Goal: Task Accomplishment & Management: Manage account settings

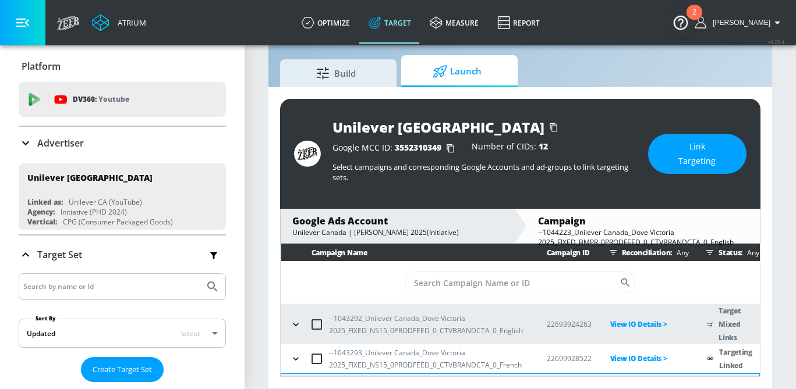
scroll to position [164, 0]
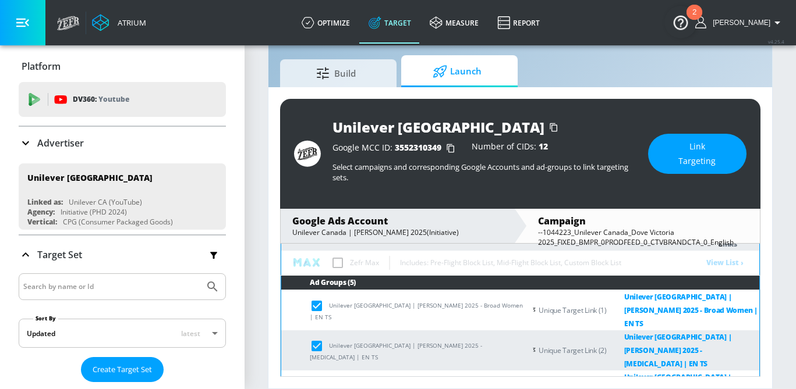
click at [319, 306] on input "checkbox" at bounding box center [319, 306] width 19 height 14
checkbox input "false"
click at [319, 339] on input "checkbox" at bounding box center [319, 346] width 19 height 14
checkbox input "false"
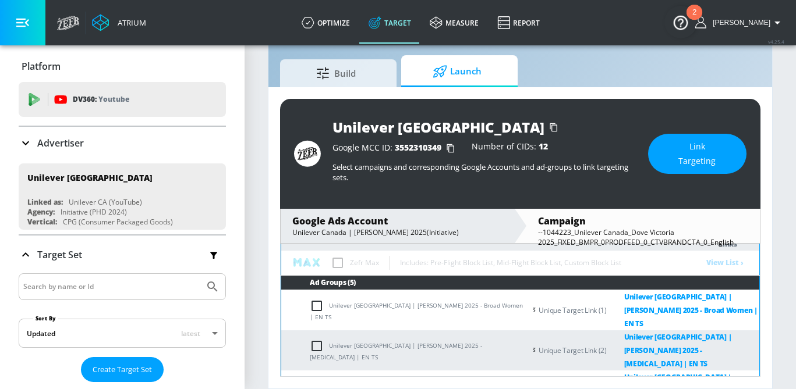
click at [319, 371] on td "Unilever Canada | [PERSON_NAME] 2025 - Secret Users | EN TS" at bounding box center [403, 391] width 244 height 40
click at [317, 384] on input "checkbox" at bounding box center [319, 391] width 19 height 14
checkbox input "false"
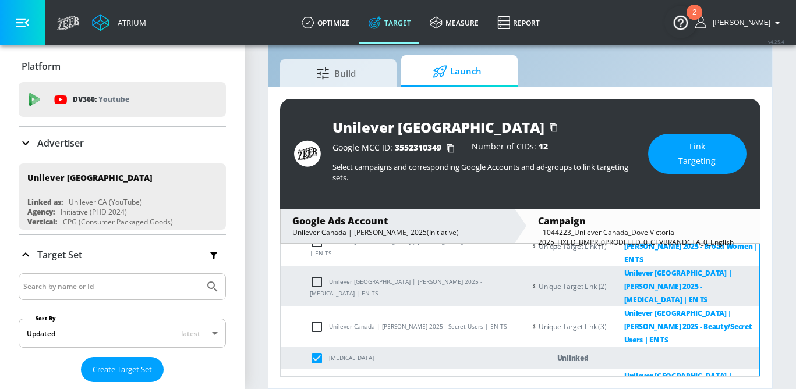
scroll to position [231, 0]
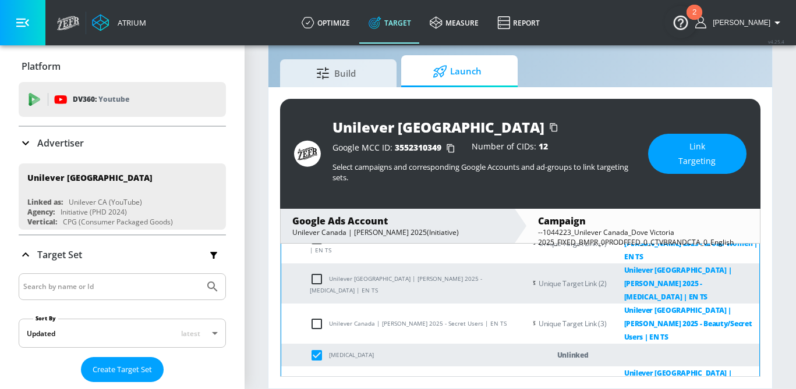
click at [317, 367] on td "Unilever [GEOGRAPHIC_DATA] | [PERSON_NAME] 2025 contextual" at bounding box center [403, 387] width 244 height 40
click at [317, 349] on input "checkbox" at bounding box center [319, 356] width 19 height 14
checkbox input "false"
click at [317, 380] on input "checkbox" at bounding box center [319, 387] width 19 height 14
checkbox input "false"
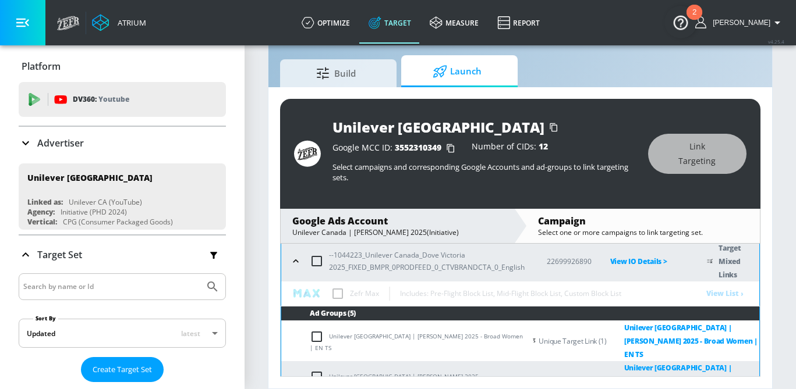
scroll to position [133, 0]
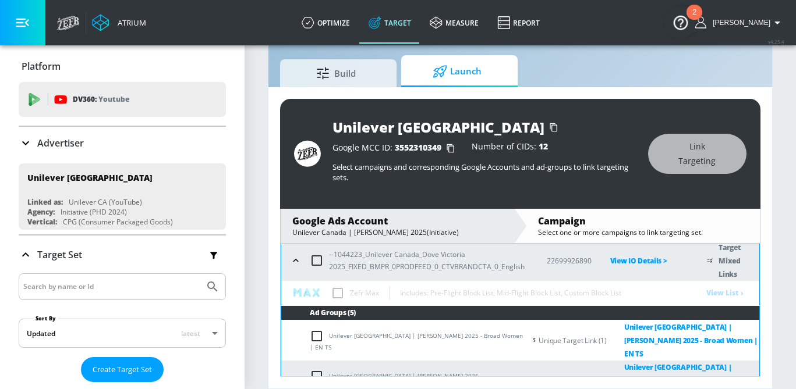
click at [729, 299] on table "Campaign Name Campaign ID Reconciliation: Any Status: Any ​ --1043292_Unilever …" at bounding box center [520, 383] width 479 height 544
click at [726, 289] on table "Campaign Name Campaign ID Reconciliation: Any Status: Any ​ --1043292_Unilever …" at bounding box center [520, 383] width 479 height 544
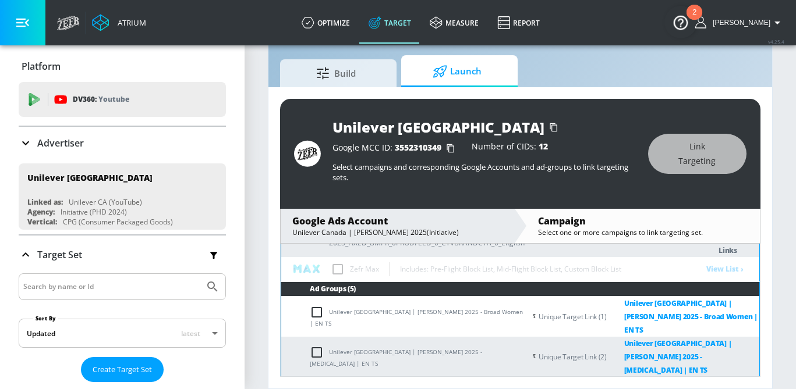
click at [391, 275] on table "Campaign Name Campaign ID Reconciliation: Any Status: Any ​ --1043292_Unilever …" at bounding box center [520, 359] width 479 height 544
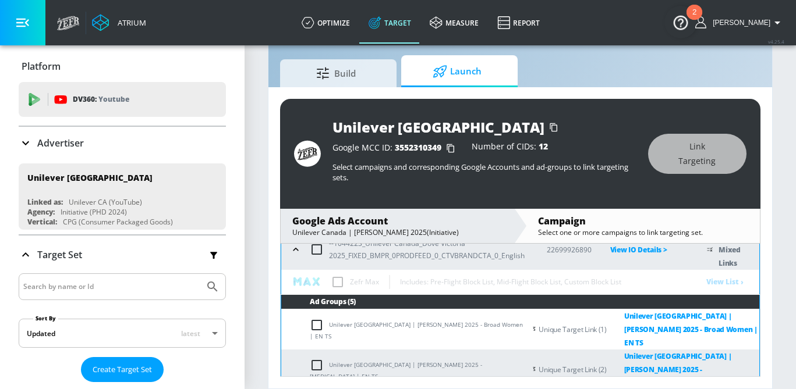
scroll to position [143, 0]
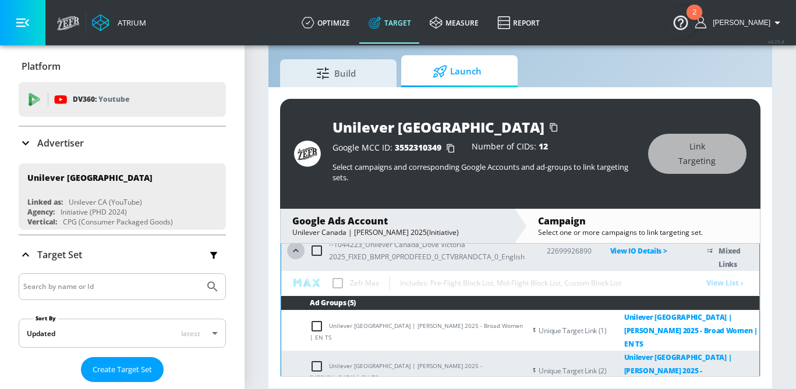
click at [299, 250] on icon "button" at bounding box center [296, 251] width 12 height 12
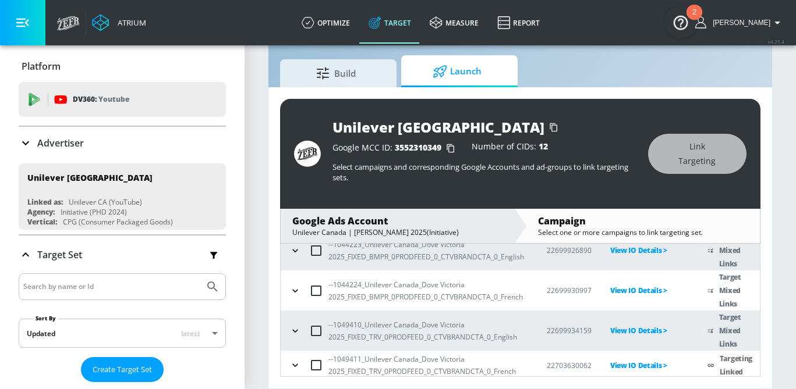
click at [299, 250] on icon "button" at bounding box center [295, 251] width 12 height 12
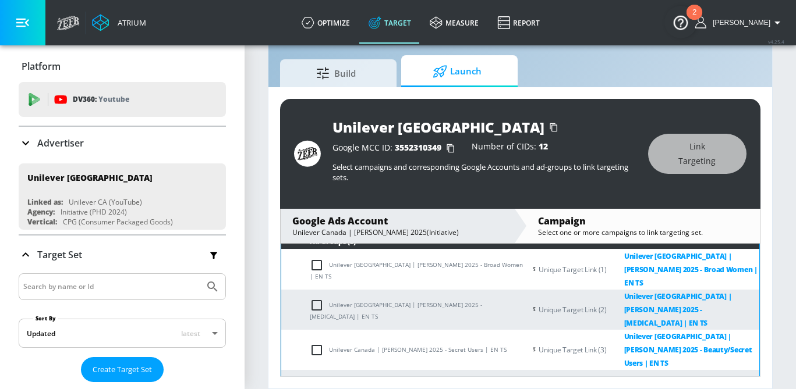
scroll to position [127, 0]
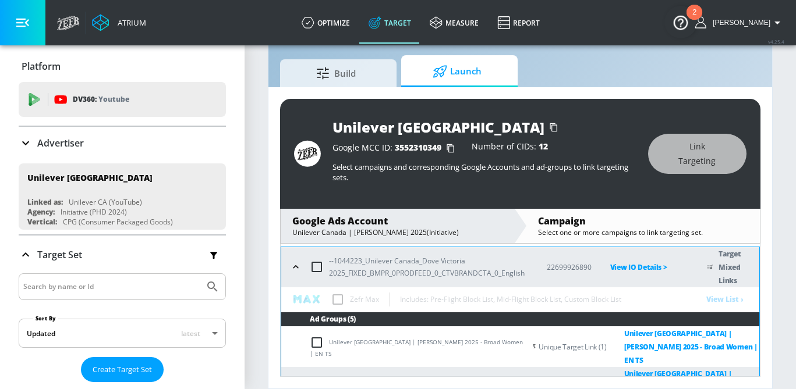
click at [724, 297] on table "Campaign Name Campaign ID Reconciliation: Any Status: Any ​ --1043292_Unilever …" at bounding box center [520, 389] width 479 height 544
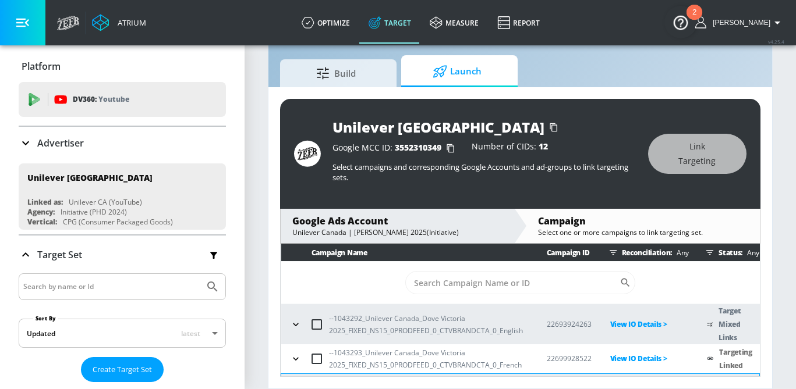
scroll to position [22, 0]
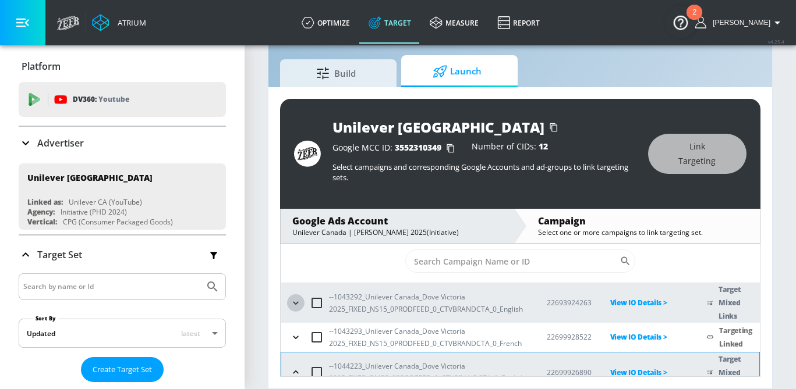
click at [304, 300] on button "button" at bounding box center [295, 303] width 17 height 17
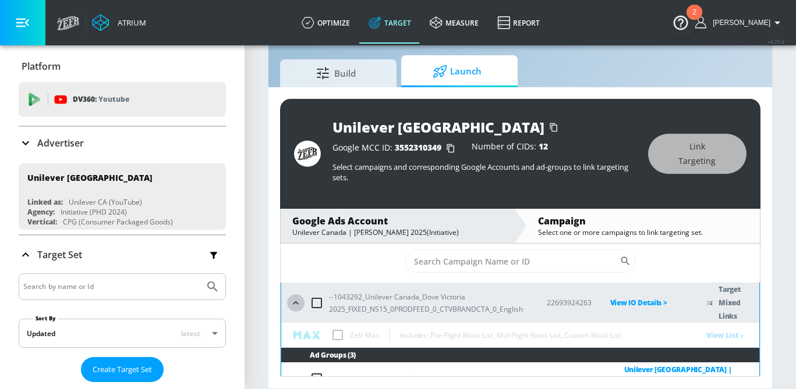
click at [304, 300] on button "button" at bounding box center [295, 303] width 17 height 17
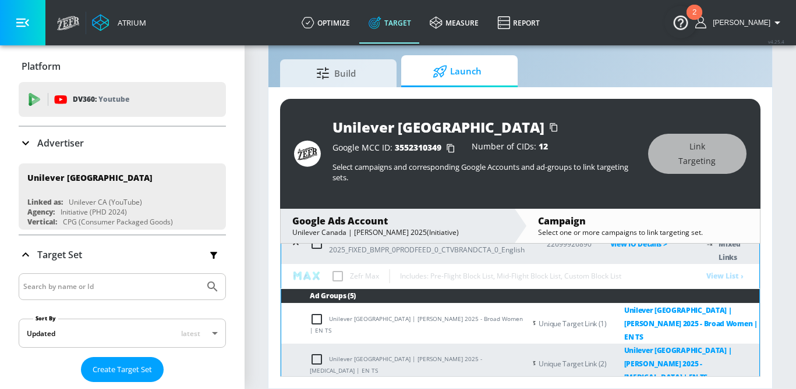
scroll to position [151, 0]
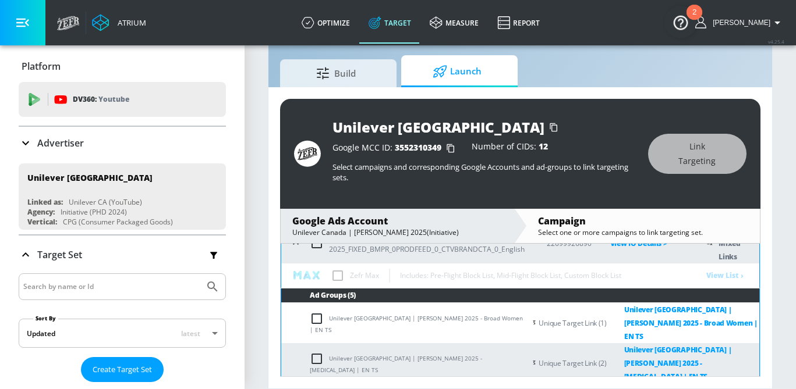
click at [336, 276] on table "Campaign Name Campaign ID Reconciliation: Any Status: Any ​ --1043292_Unilever …" at bounding box center [520, 365] width 479 height 544
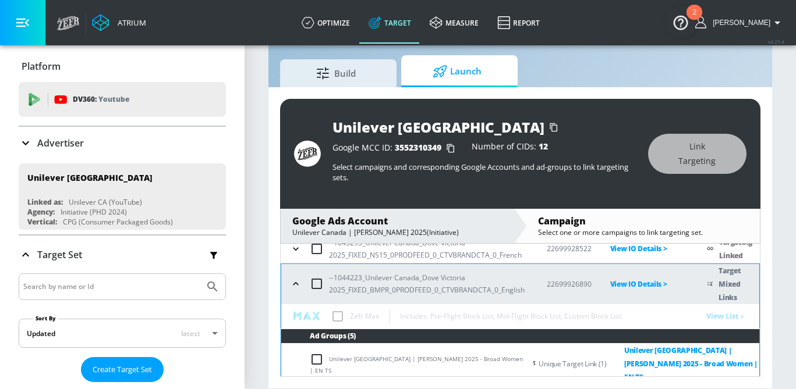
scroll to position [119, 0]
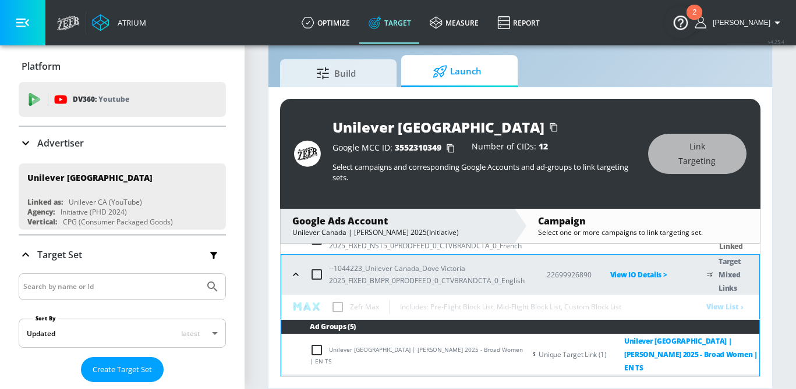
click at [740, 309] on table "Campaign Name Campaign ID Reconciliation: Any Status: Any ​ --1043292_Unilever …" at bounding box center [520, 397] width 479 height 544
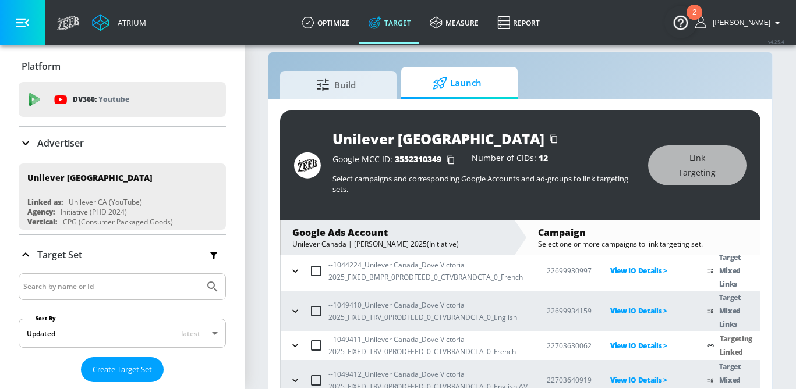
scroll to position [187, 0]
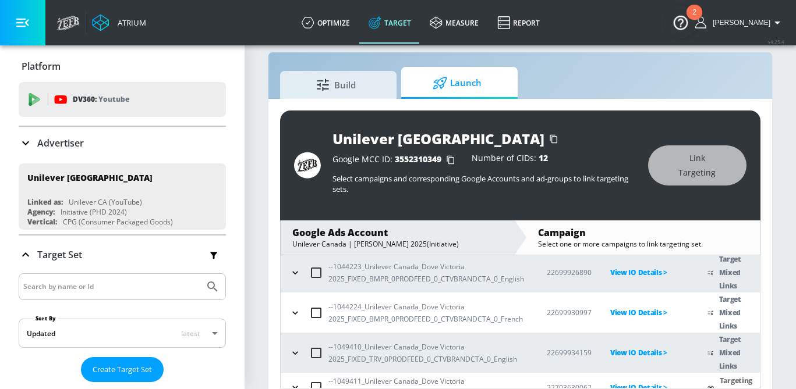
click at [296, 275] on icon "button" at bounding box center [295, 273] width 12 height 12
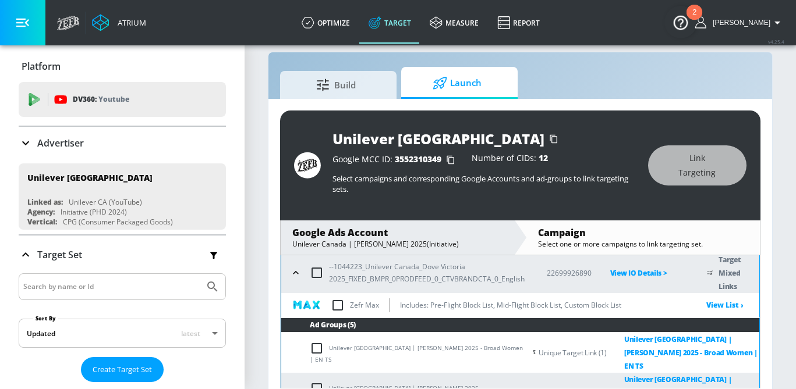
scroll to position [133, 0]
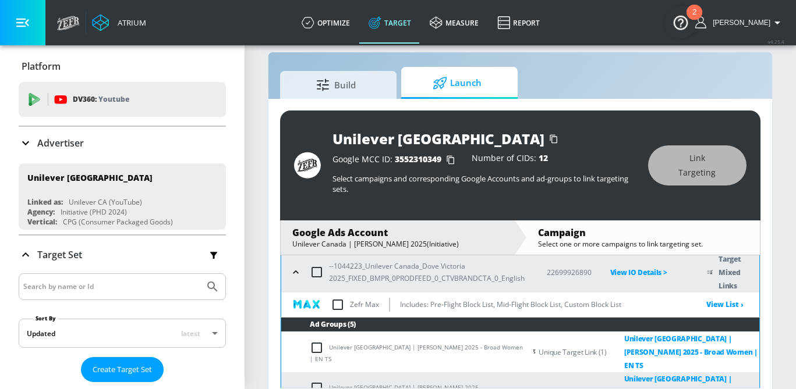
click at [339, 306] on input "checkbox" at bounding box center [337, 305] width 24 height 24
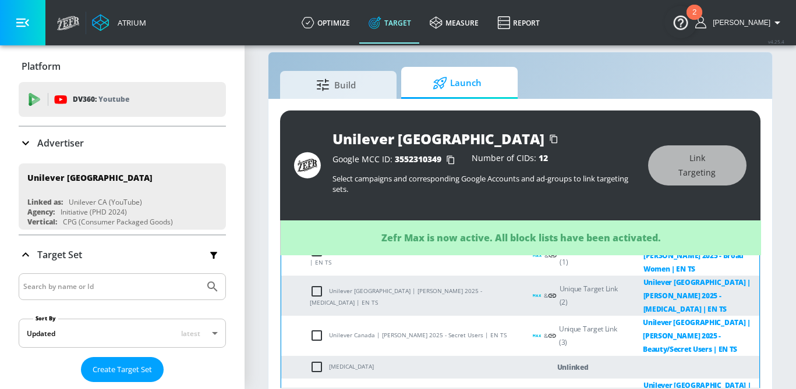
scroll to position [220, 0]
checkbox input "true"
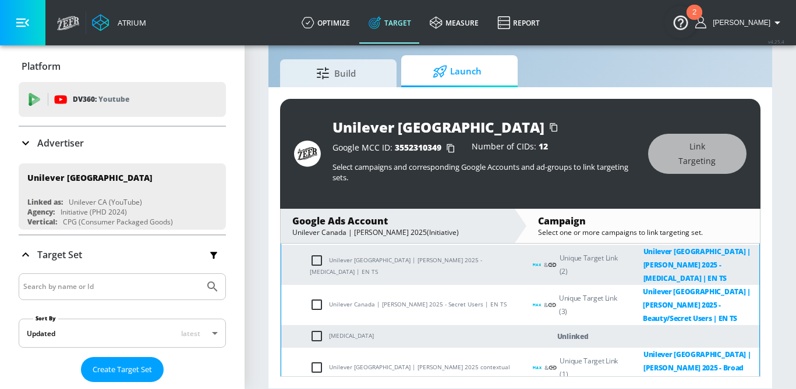
scroll to position [239, 0]
click at [562, 329] on p "Unlinked" at bounding box center [572, 335] width 31 height 13
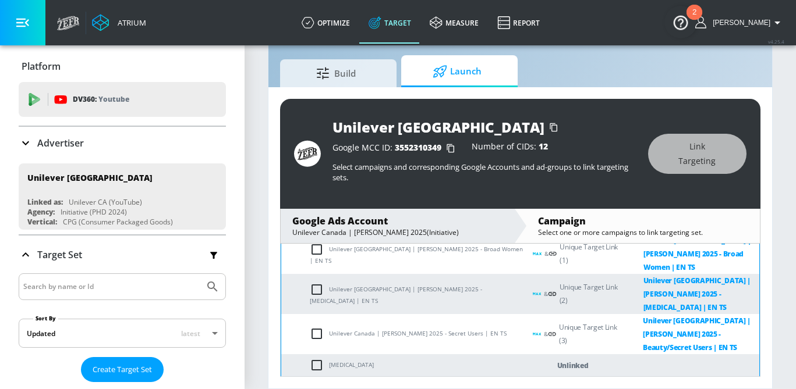
scroll to position [208, 0]
click at [320, 359] on input "checkbox" at bounding box center [319, 366] width 19 height 14
checkbox input "true"
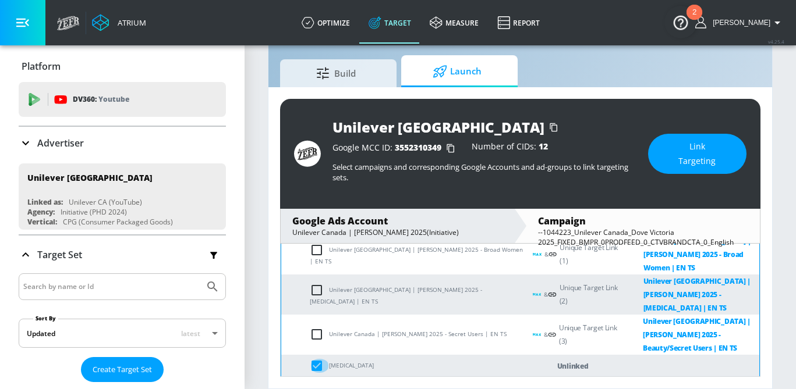
click at [320, 359] on input "checkbox" at bounding box center [319, 366] width 19 height 14
checkbox input "false"
checkbox input "true"
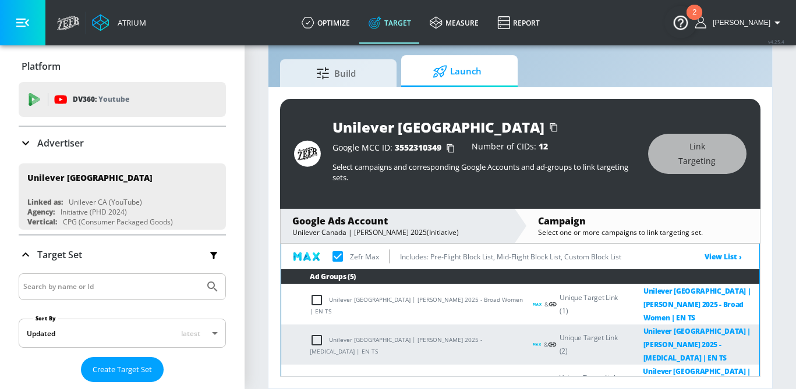
scroll to position [74, 0]
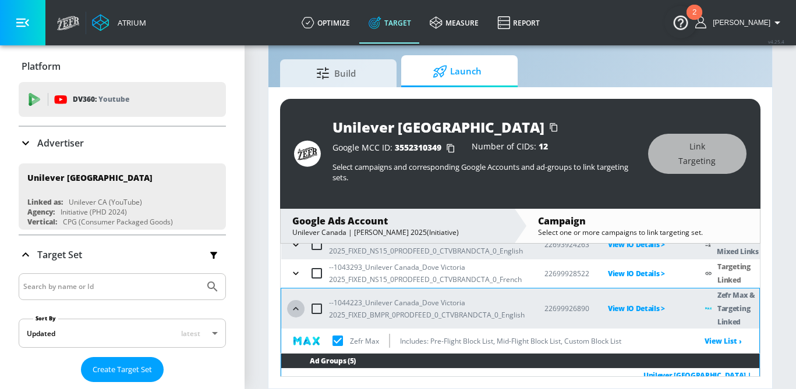
click at [292, 309] on icon "button" at bounding box center [296, 309] width 12 height 12
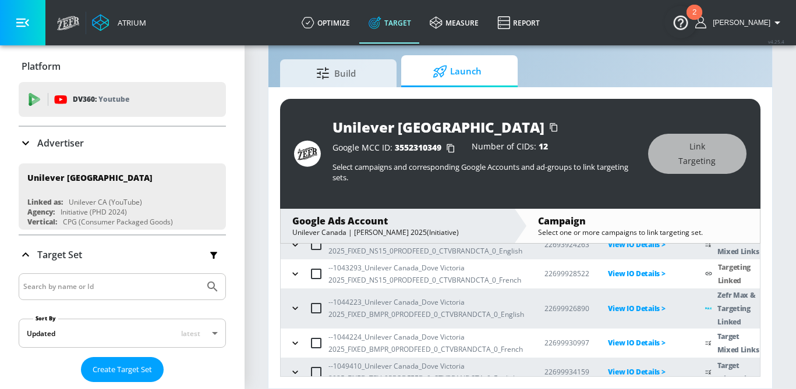
click at [297, 307] on icon "button" at bounding box center [294, 308] width 5 height 3
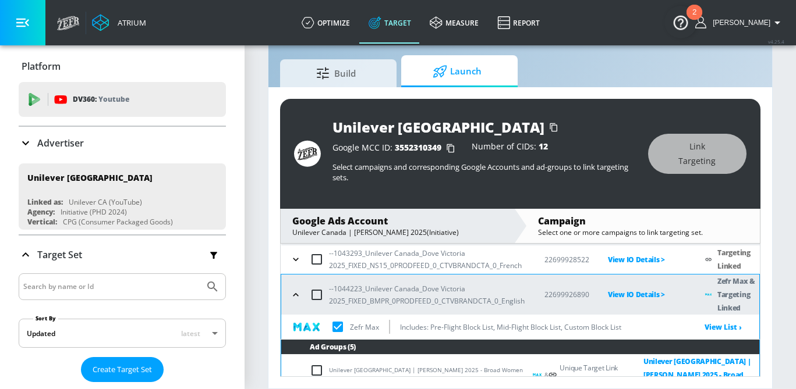
scroll to position [0, 0]
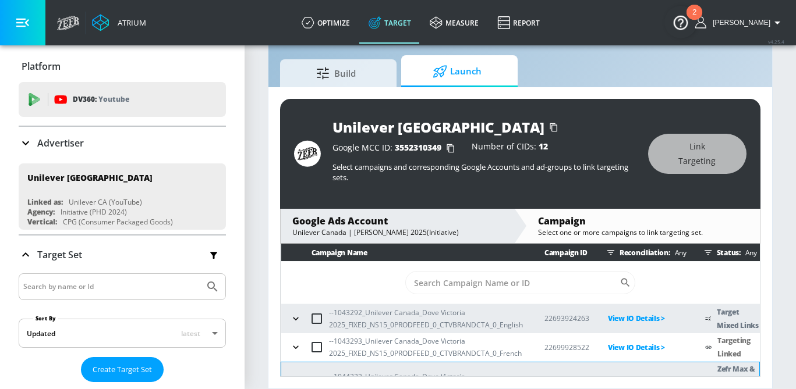
checkbox input "true"
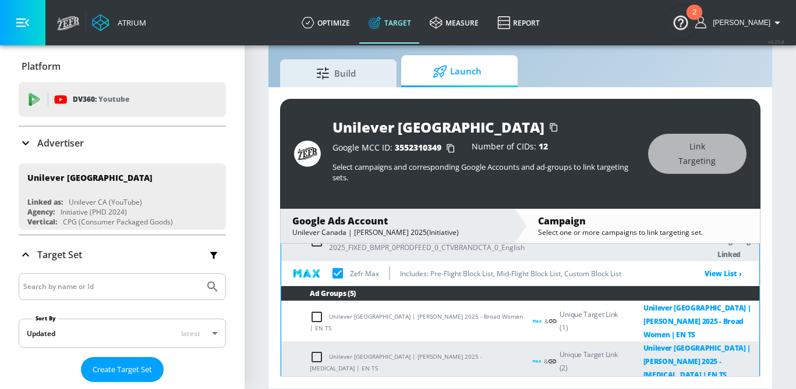
scroll to position [135, 0]
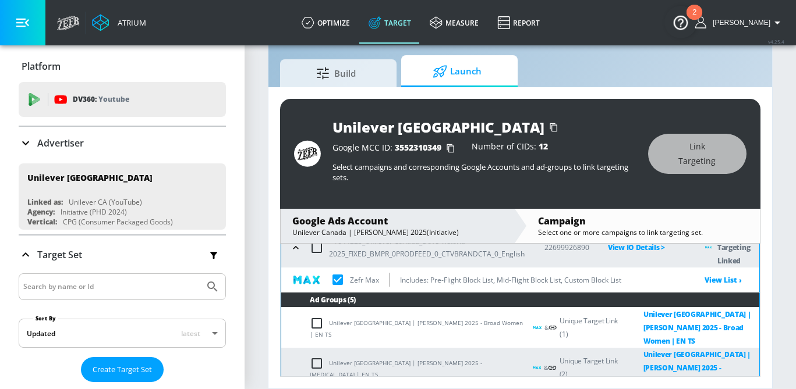
click at [299, 247] on icon "button" at bounding box center [296, 248] width 12 height 12
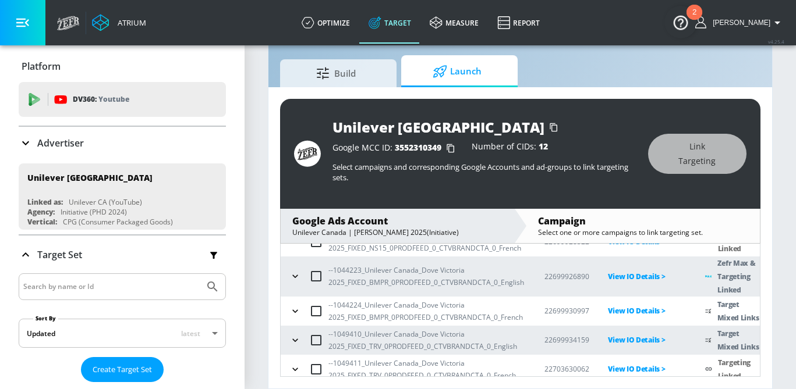
scroll to position [108, 0]
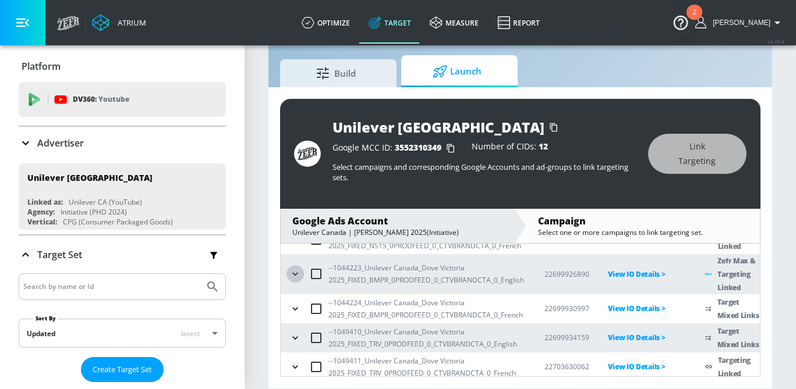
click at [294, 276] on icon "button" at bounding box center [295, 274] width 12 height 12
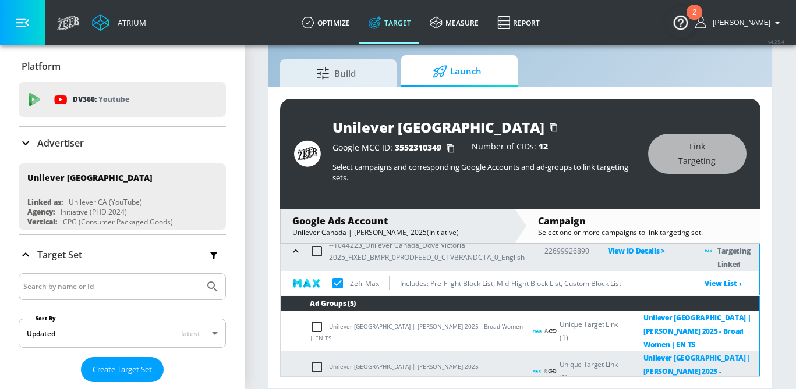
scroll to position [146, 0]
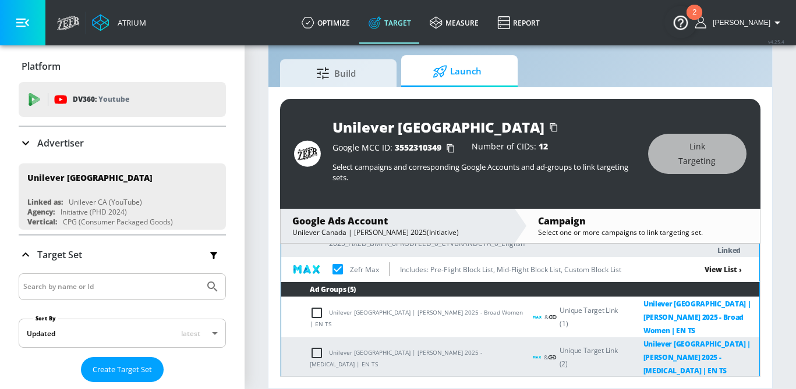
click at [727, 272] on link "View List ›" at bounding box center [722, 270] width 37 height 10
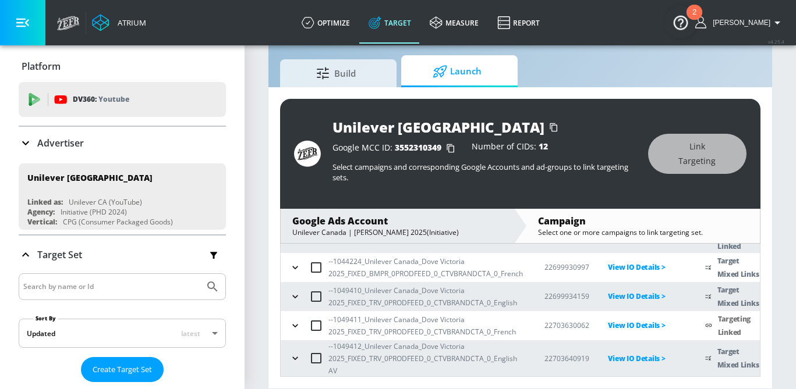
scroll to position [130, 0]
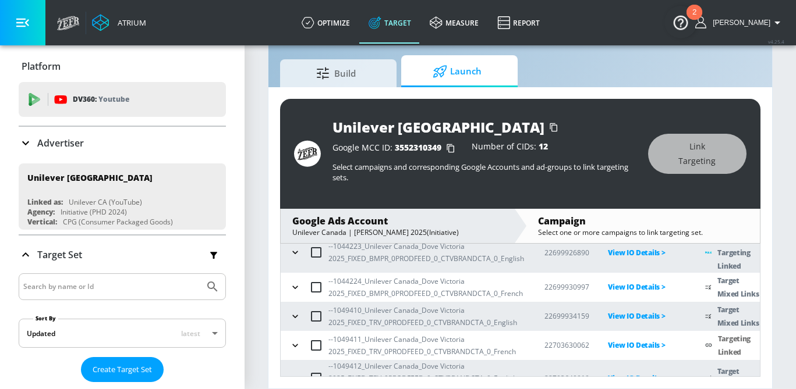
click at [296, 249] on icon "button" at bounding box center [295, 253] width 12 height 12
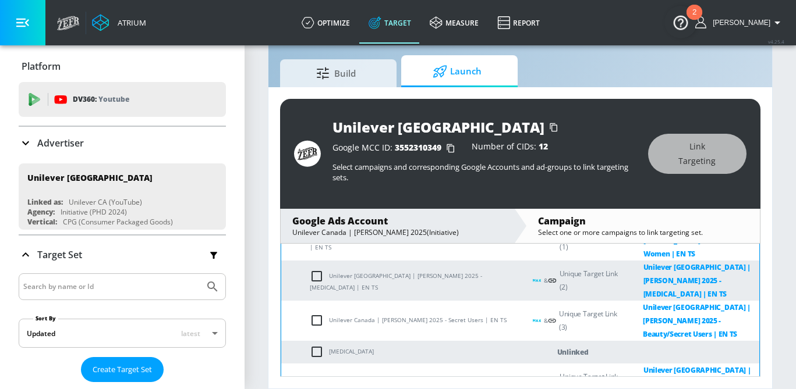
scroll to position [240, 0]
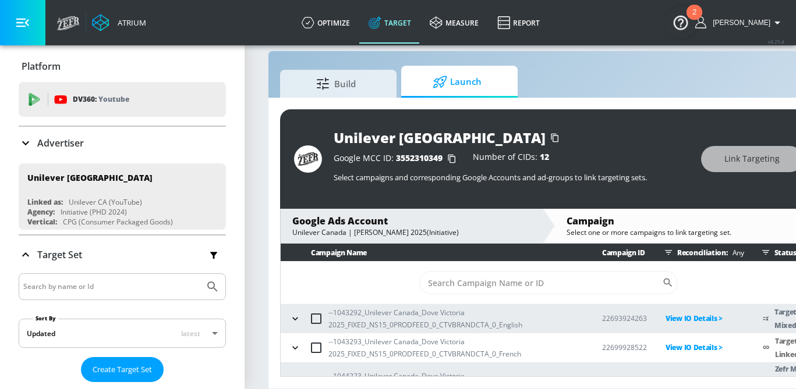
scroll to position [171, 0]
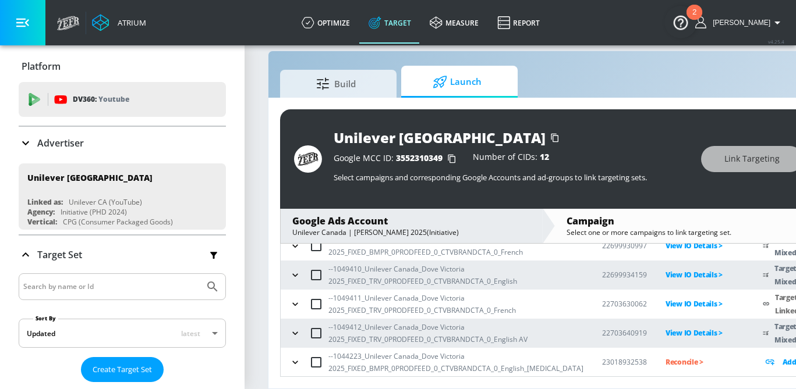
click at [295, 363] on icon "button" at bounding box center [294, 362] width 5 height 3
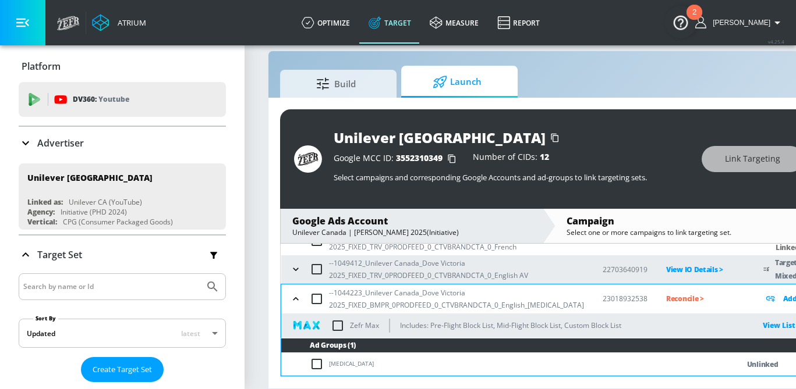
click at [308, 366] on td "ZMAX" at bounding box center [498, 364] width 434 height 23
click at [334, 321] on input "checkbox" at bounding box center [337, 326] width 24 height 24
checkbox input "true"
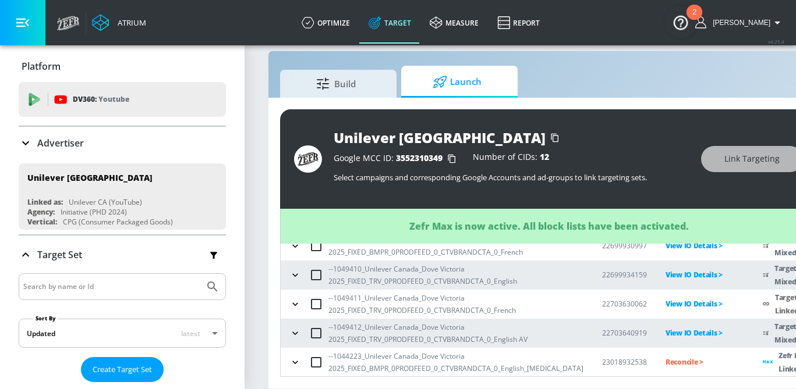
scroll to position [27, 0]
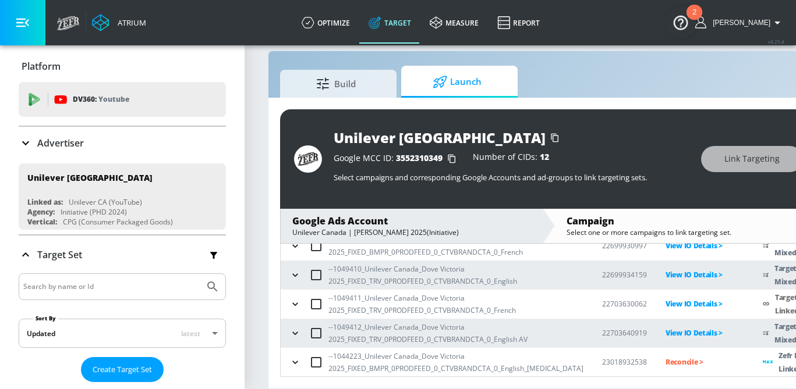
click at [665, 359] on p "Reconcile >" at bounding box center [704, 362] width 79 height 13
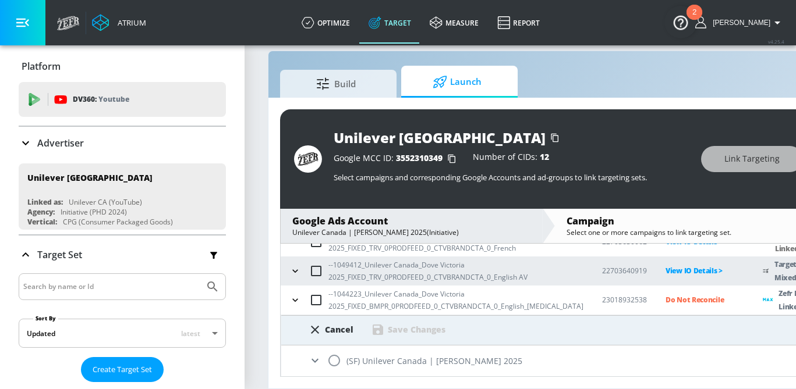
click at [328, 363] on input "radio" at bounding box center [334, 361] width 24 height 24
radio input "true"
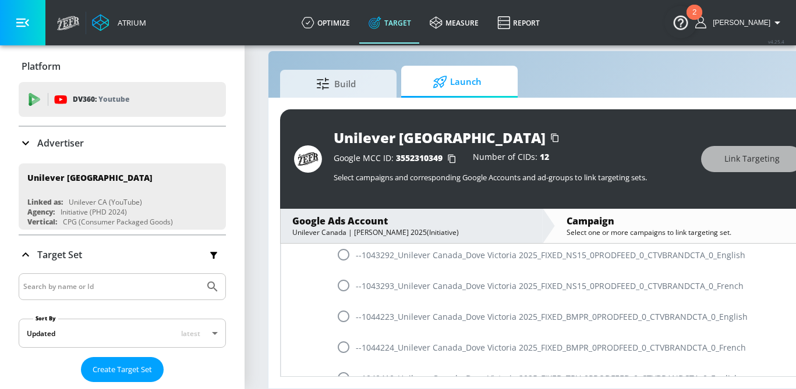
scroll to position [387, 0]
click at [346, 322] on input "radio" at bounding box center [343, 315] width 24 height 24
radio input "true"
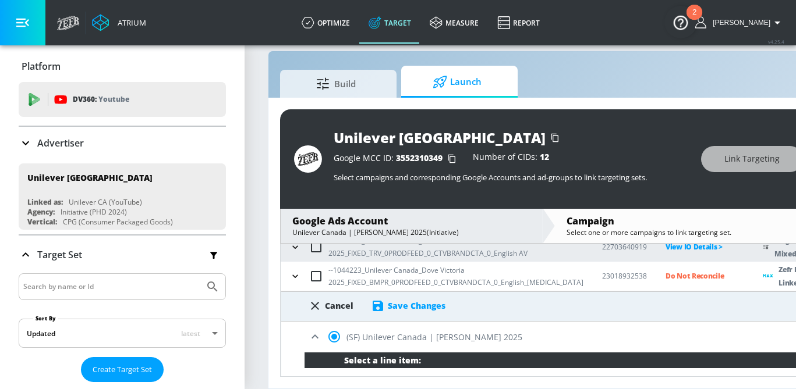
scroll to position [257, 0]
click at [406, 304] on div "Save Changes" at bounding box center [417, 305] width 58 height 11
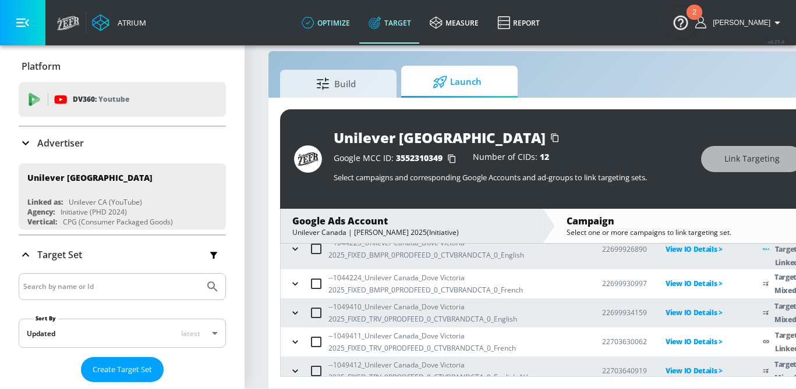
scroll to position [171, 0]
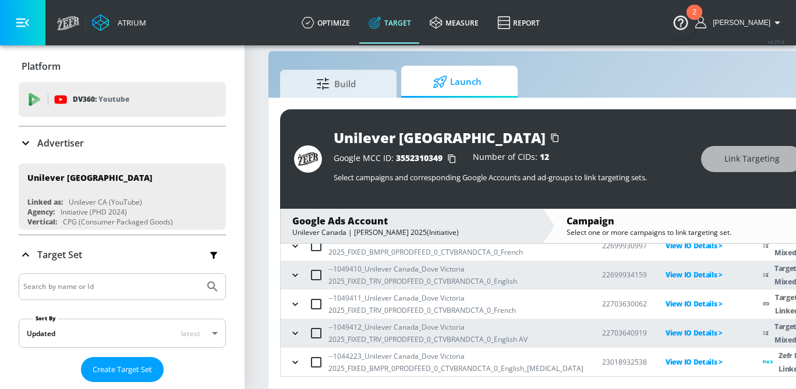
click at [292, 361] on icon "button" at bounding box center [295, 363] width 12 height 12
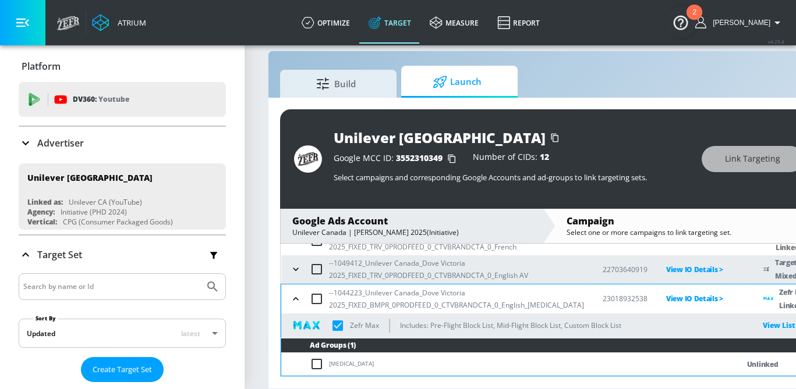
click at [315, 368] on input "checkbox" at bounding box center [319, 364] width 19 height 14
checkbox input "true"
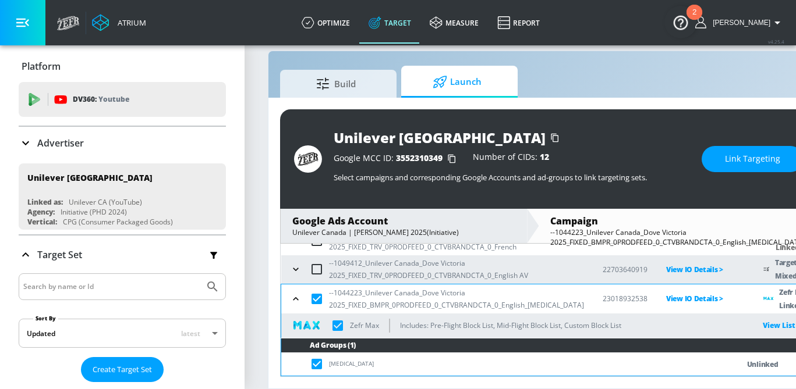
scroll to position [0, 0]
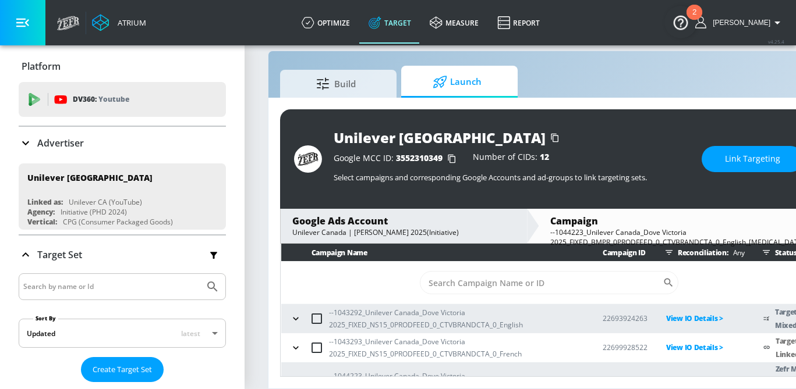
click at [30, 139] on icon at bounding box center [26, 143] width 14 height 14
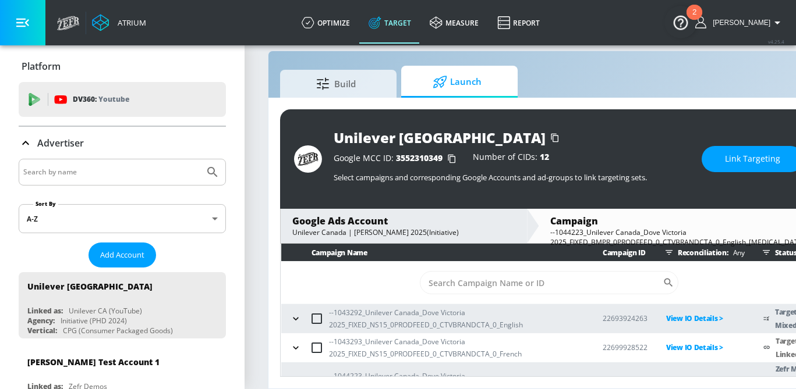
click at [88, 164] on div at bounding box center [122, 172] width 207 height 27
click at [89, 174] on input "Search by name" at bounding box center [111, 172] width 176 height 15
type input "voya"
click at [200, 160] on button "Submit Search" at bounding box center [213, 173] width 26 height 26
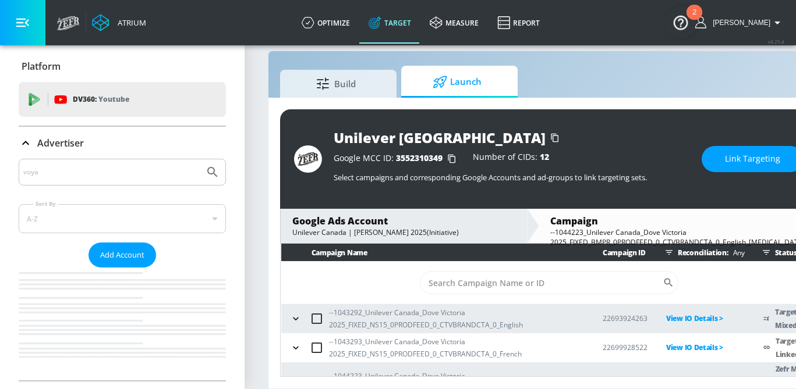
checkbox input "true"
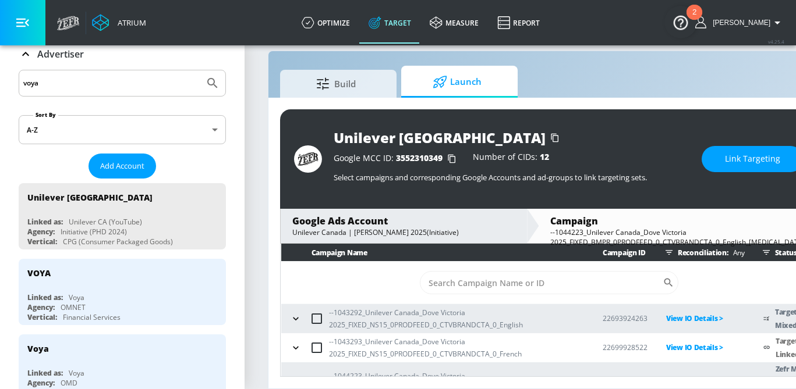
scroll to position [176, 0]
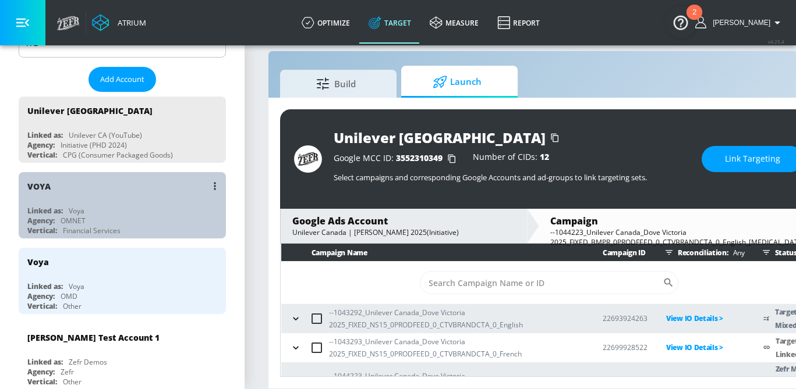
click at [111, 207] on div "Linked as: Voya" at bounding box center [125, 211] width 196 height 10
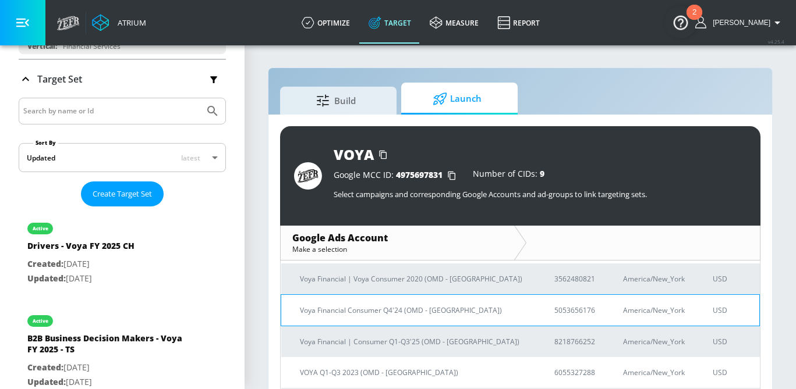
scroll to position [140, 0]
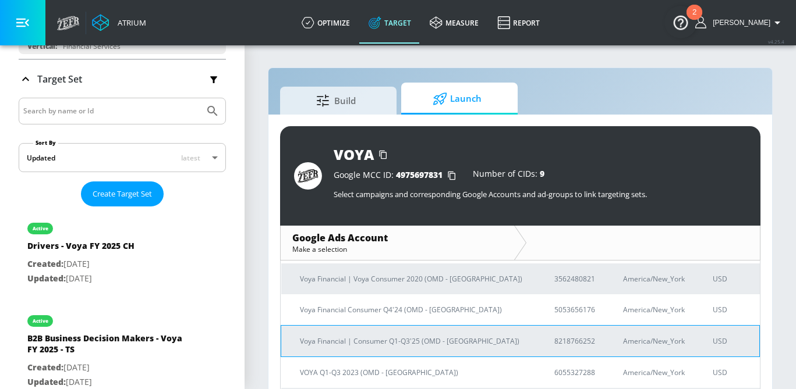
click at [370, 335] on p "Voya Financial | Consumer Q1-Q3'25 (OMD - NYC)" at bounding box center [413, 341] width 226 height 12
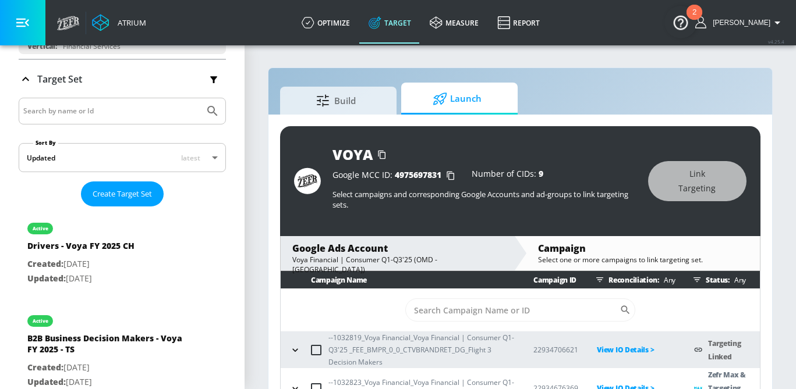
scroll to position [10, 0]
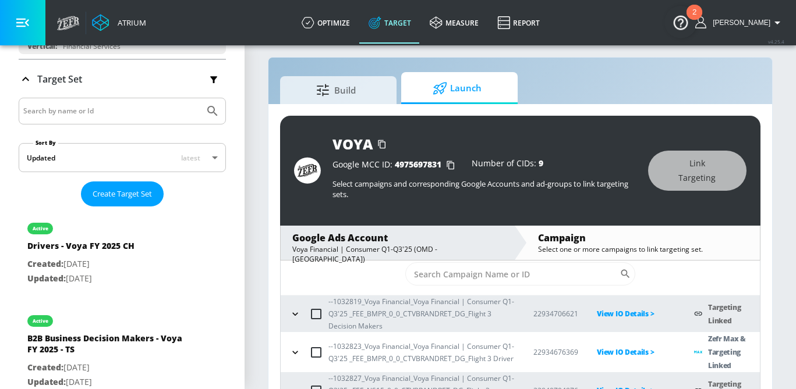
click at [293, 355] on icon "button" at bounding box center [295, 353] width 12 height 12
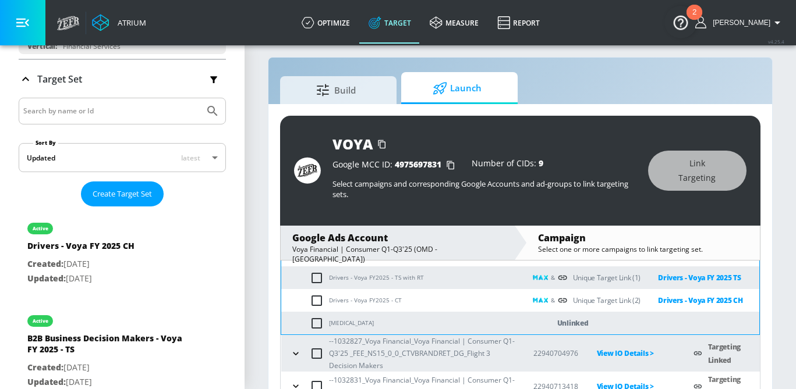
scroll to position [112, 0]
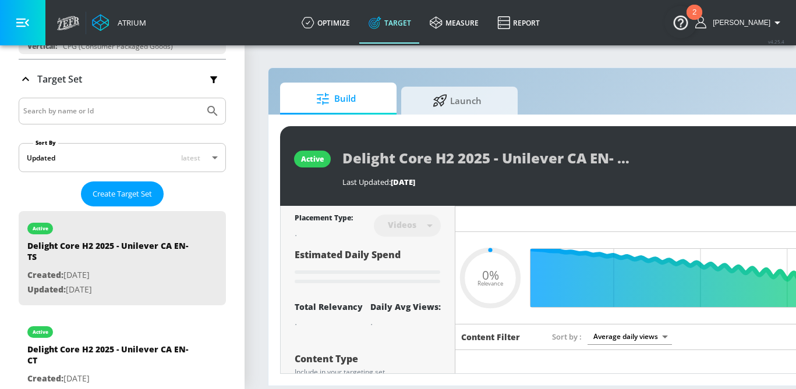
type input "0.6"
